Goal: Transaction & Acquisition: Purchase product/service

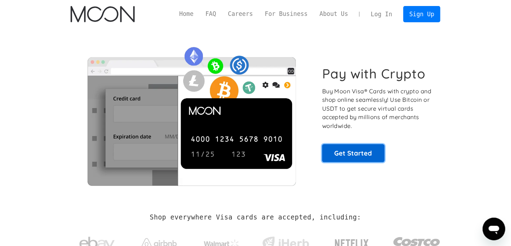
click at [359, 149] on link "Get Started" at bounding box center [353, 153] width 62 height 18
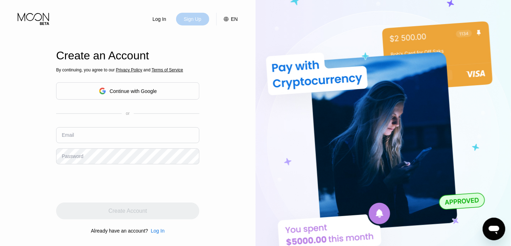
click at [193, 19] on div "Sign Up" at bounding box center [192, 19] width 19 height 7
click at [144, 90] on div "Continue with Google" at bounding box center [133, 91] width 47 height 6
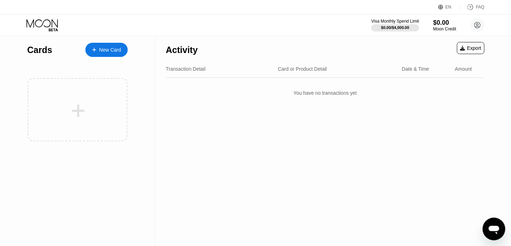
click at [116, 47] on div "New Card" at bounding box center [110, 50] width 22 height 6
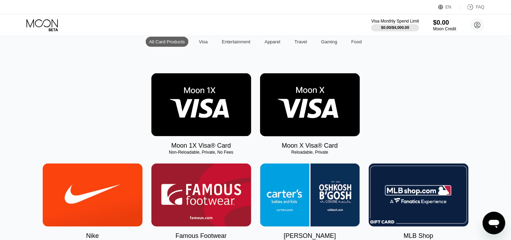
scroll to position [75, 0]
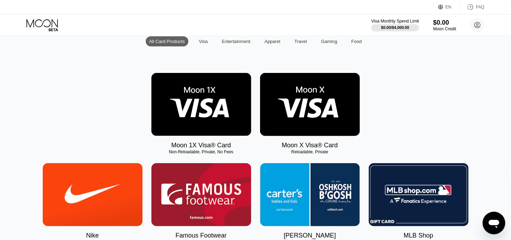
click at [295, 111] on img at bounding box center [310, 104] width 100 height 63
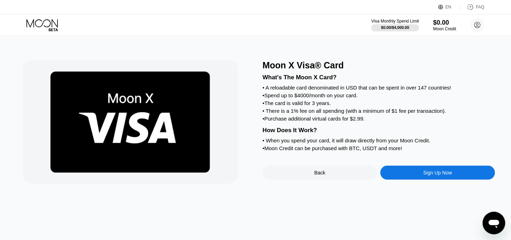
click at [330, 180] on div "Back" at bounding box center [319, 173] width 115 height 14
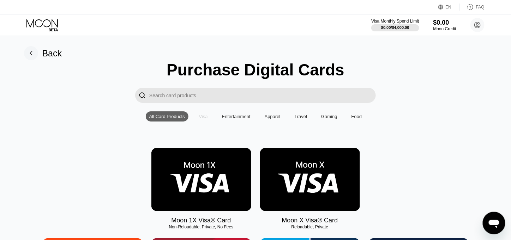
click at [204, 119] on div "Visa" at bounding box center [203, 116] width 9 height 5
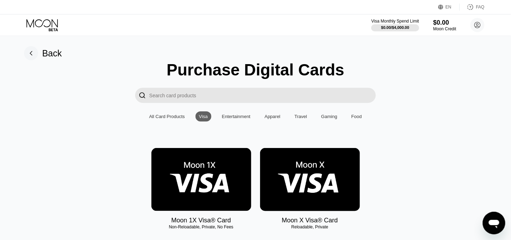
click at [204, 119] on div "Visa" at bounding box center [203, 116] width 9 height 5
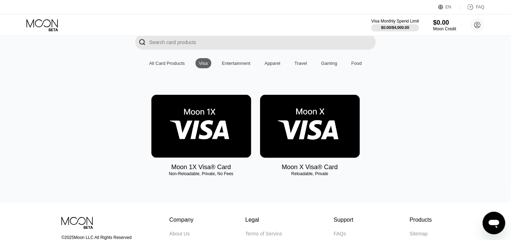
scroll to position [53, 0]
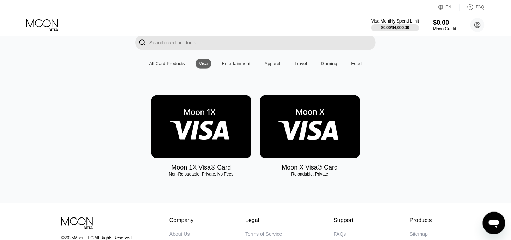
click at [216, 131] on img at bounding box center [201, 126] width 100 height 63
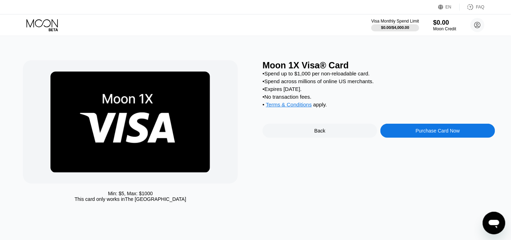
click at [421, 134] on div "Purchase Card Now" at bounding box center [438, 131] width 44 height 6
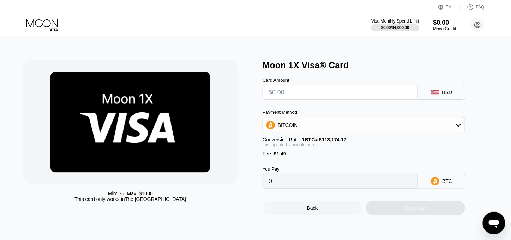
click at [296, 94] on input "text" at bounding box center [339, 92] width 143 height 14
type input "$55"
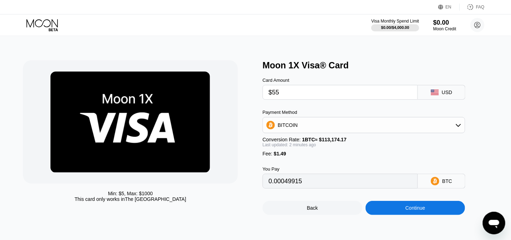
type input "0.00049915"
drag, startPoint x: 296, startPoint y: 94, endPoint x: 374, endPoint y: 123, distance: 83.2
click at [374, 123] on div "Card Amount $55 USD Payment Method BITCOIN Conversion Rate: 1 BTC ≈ $113,174.17…" at bounding box center [375, 130] width 226 height 118
type input "$55"
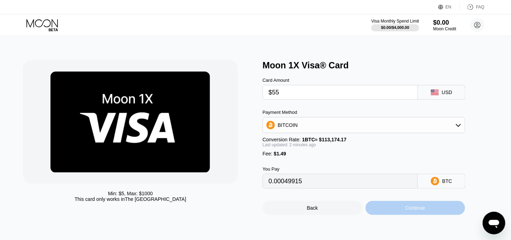
click at [395, 213] on div "Continue" at bounding box center [415, 208] width 100 height 14
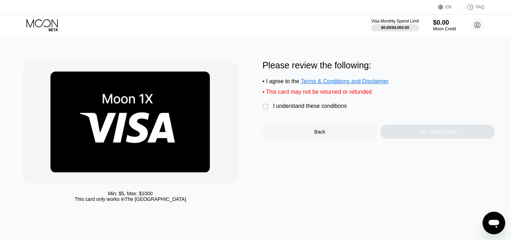
click at [280, 109] on div "I understand these conditions" at bounding box center [310, 106] width 74 height 6
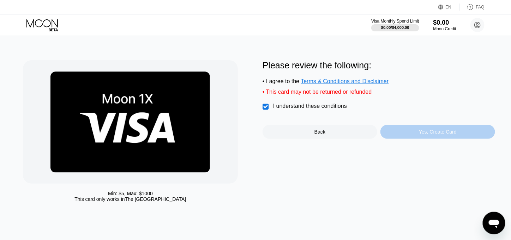
click at [440, 135] on div "Yes, Create Card" at bounding box center [438, 132] width 38 height 6
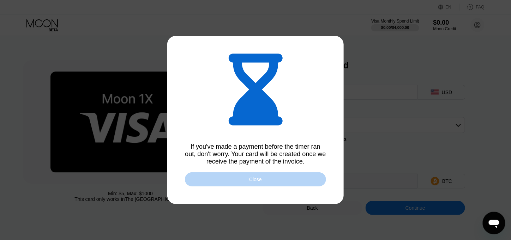
click at [267, 181] on div "Close" at bounding box center [255, 179] width 141 height 14
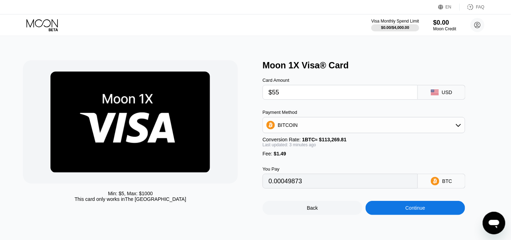
type input "0.00049914"
